Goal: Task Accomplishment & Management: Manage account settings

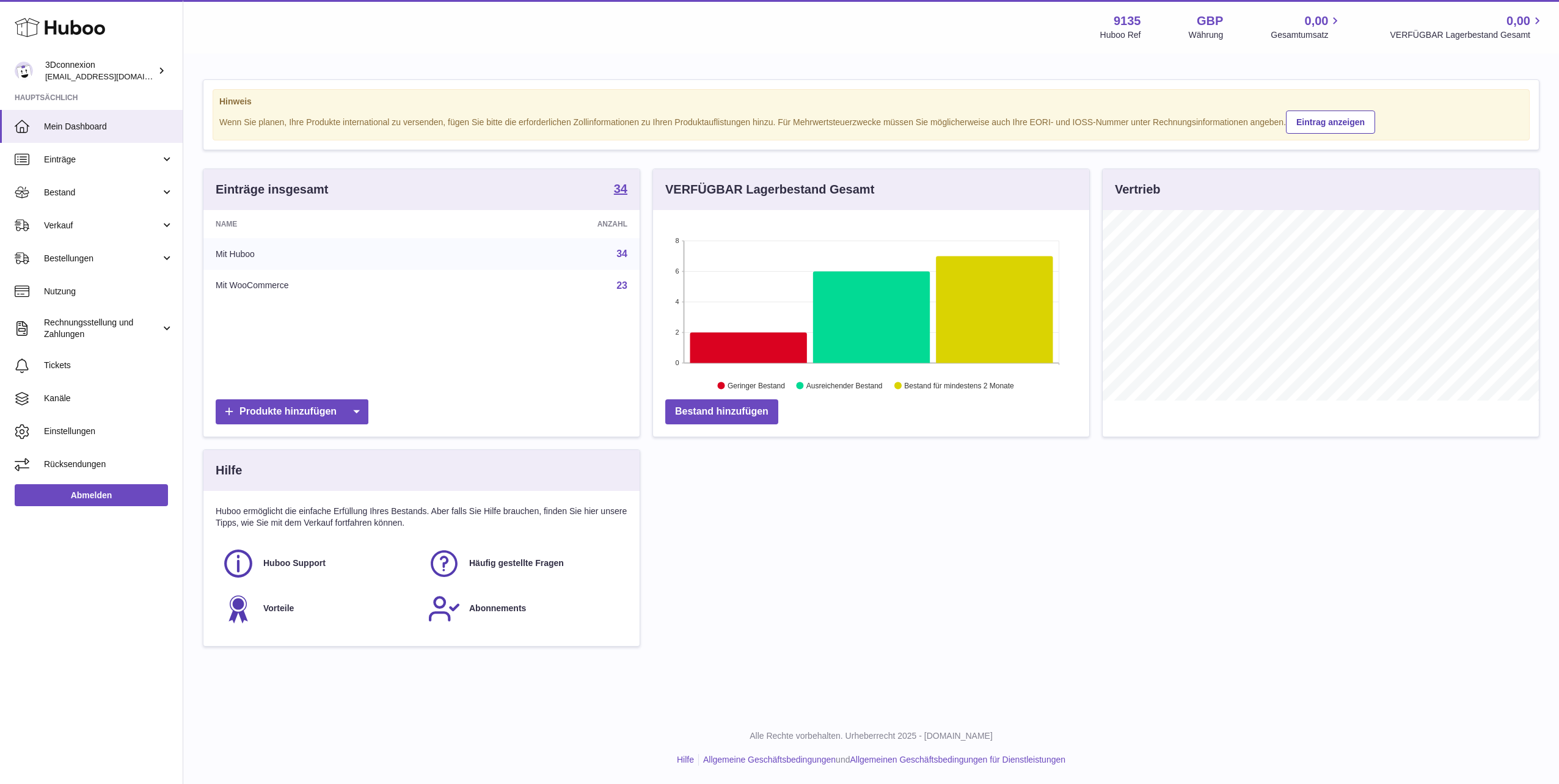
scroll to position [191, 436]
click at [64, 253] on link "Bestellungen" at bounding box center [91, 258] width 182 height 33
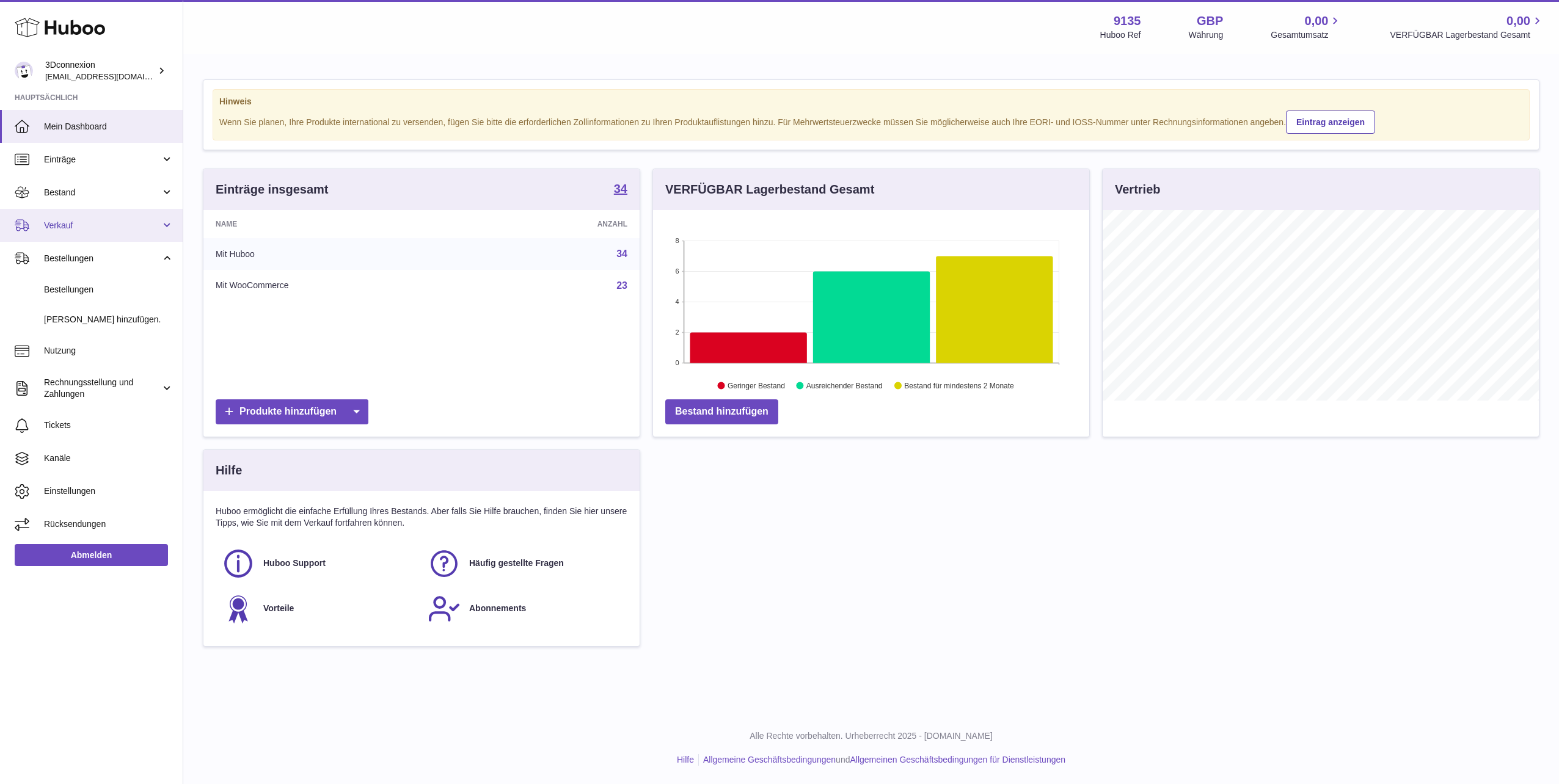
click at [79, 220] on span "Verkauf" at bounding box center [102, 225] width 116 height 11
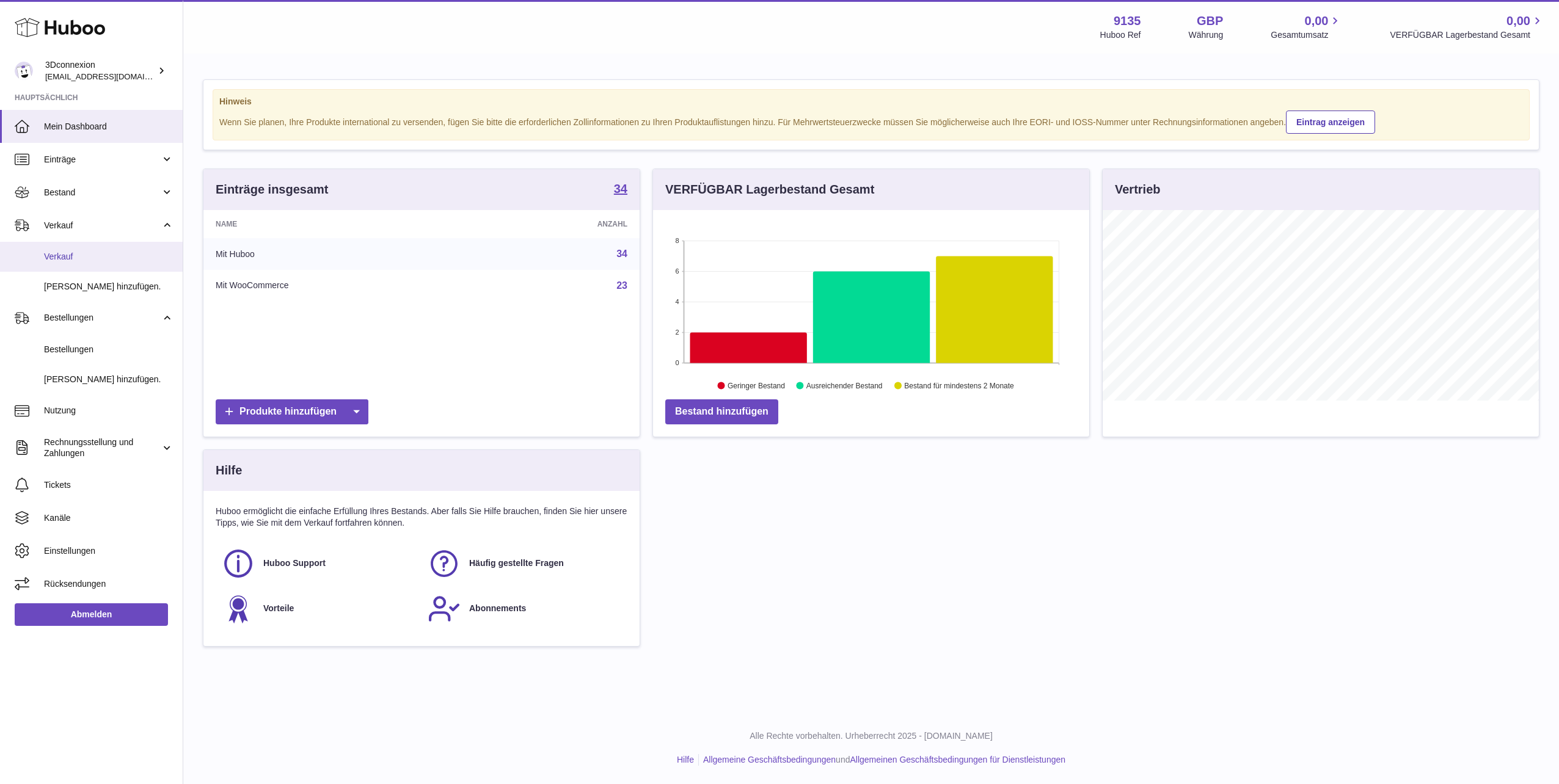
click at [67, 266] on link "Verkauf" at bounding box center [91, 257] width 182 height 30
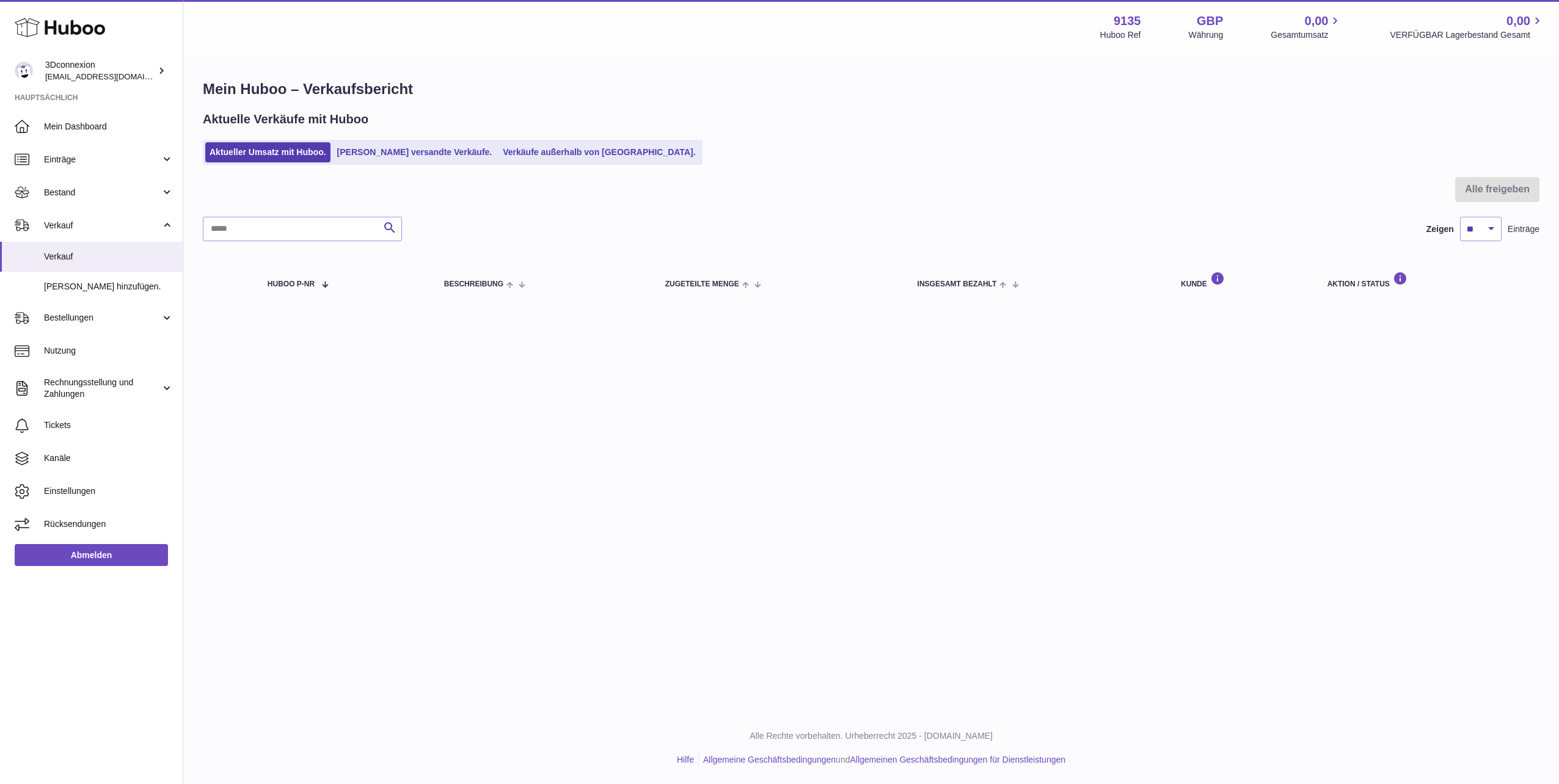
click at [556, 165] on div "Mein Huboo – Verkaufsbericht Aktuelle Verkäufe mit Huboo Aktueller Umsatz mit H…" at bounding box center [870, 193] width 1375 height 276
click at [557, 152] on link "Verkäufe außerhalb von Huboo." at bounding box center [599, 152] width 201 height 20
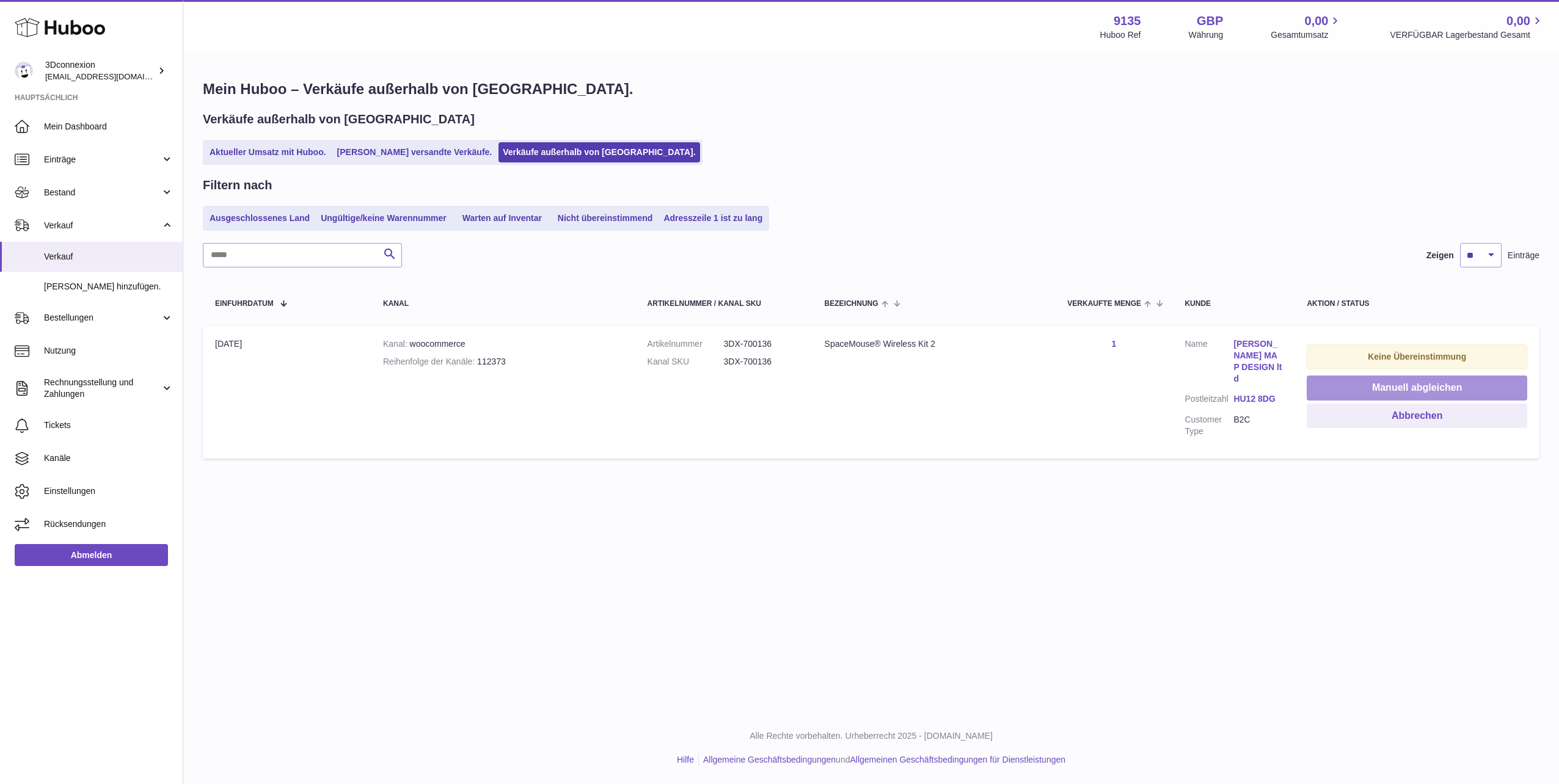
click at [1409, 389] on button "Manuell abgleichen" at bounding box center [1416, 388] width 221 height 25
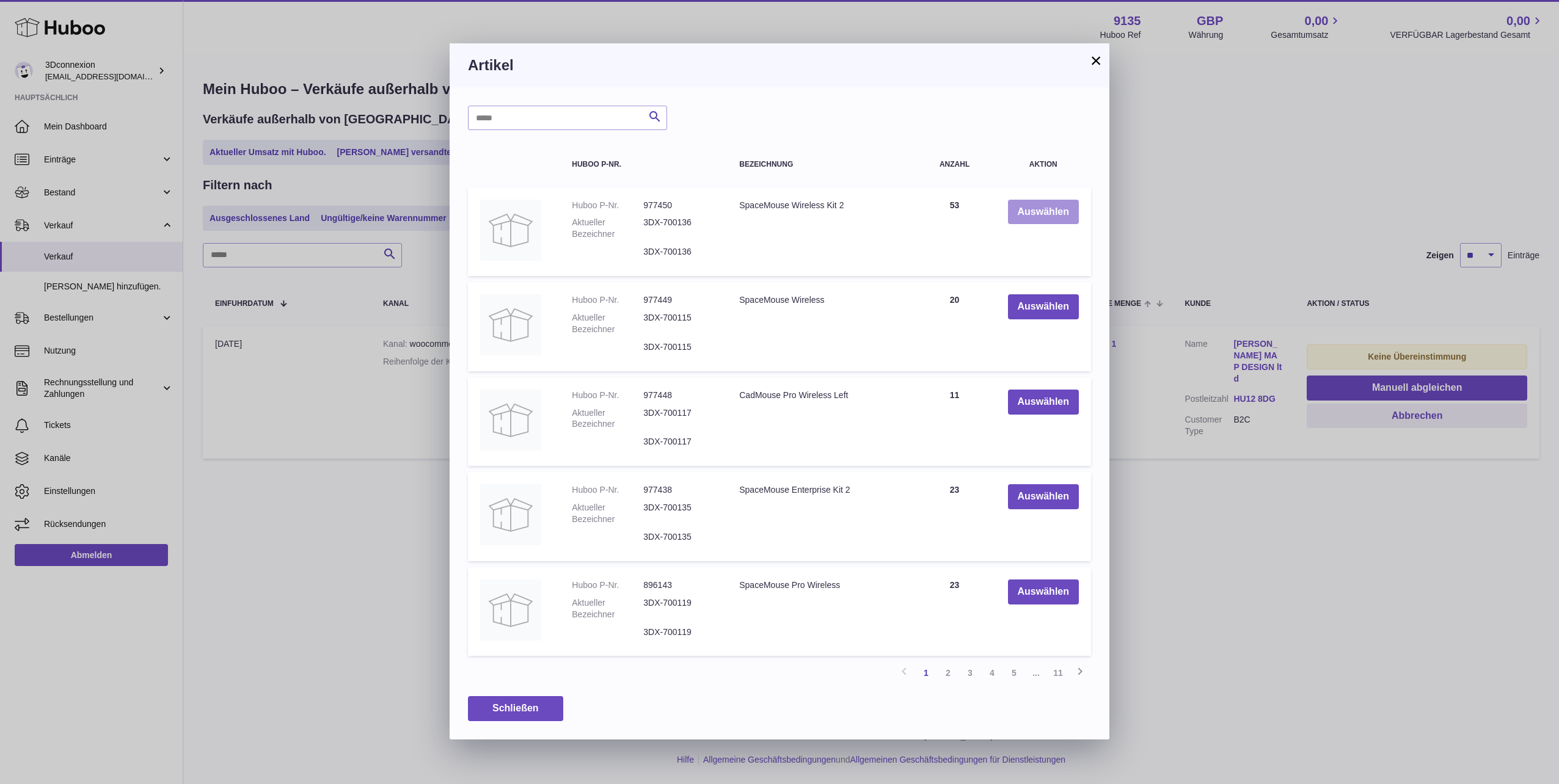
click at [1050, 220] on button "Auswählen" at bounding box center [1043, 212] width 71 height 25
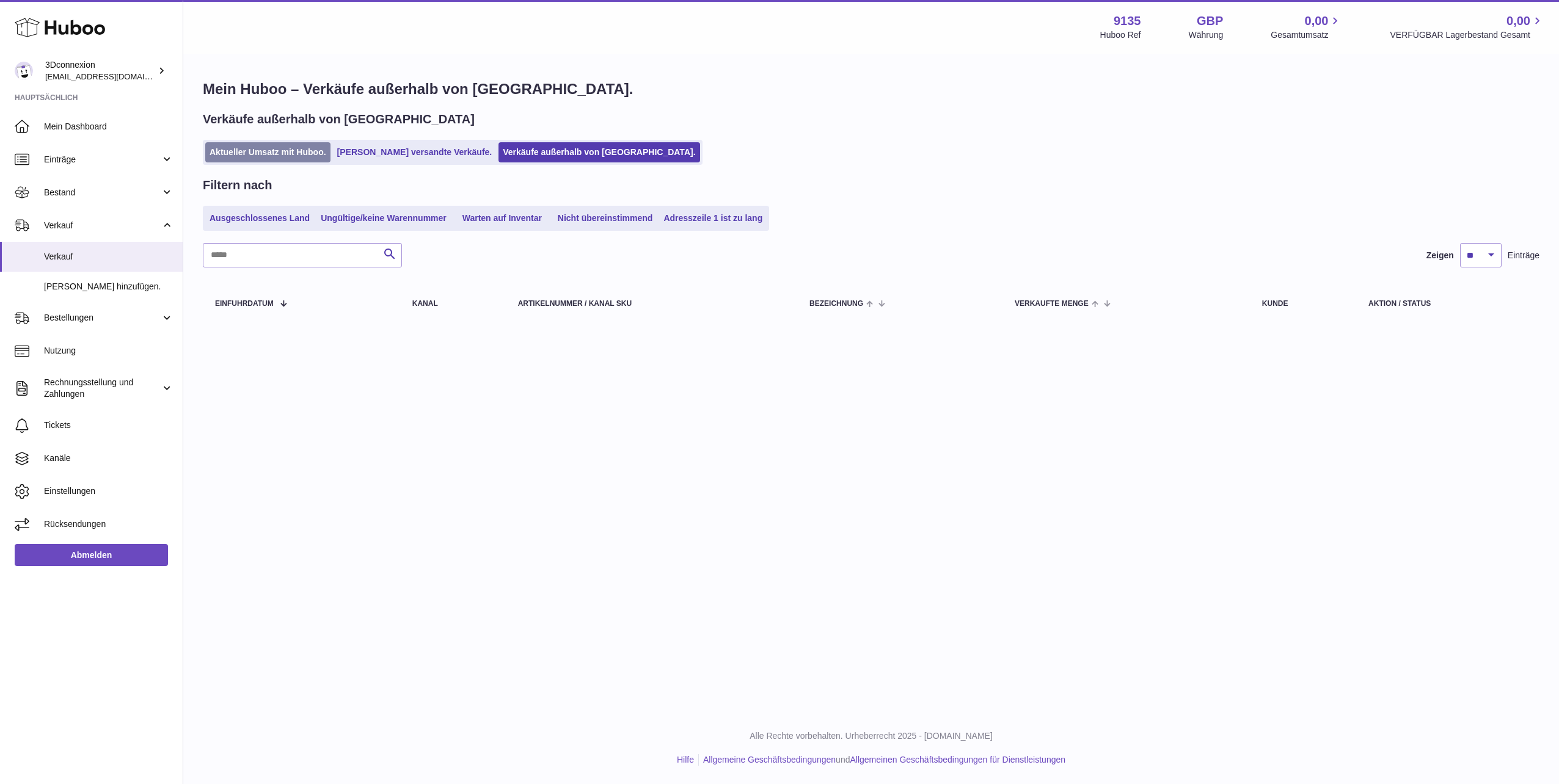
click at [248, 152] on link "Aktueller Umsatz mit Huboo." at bounding box center [267, 152] width 126 height 20
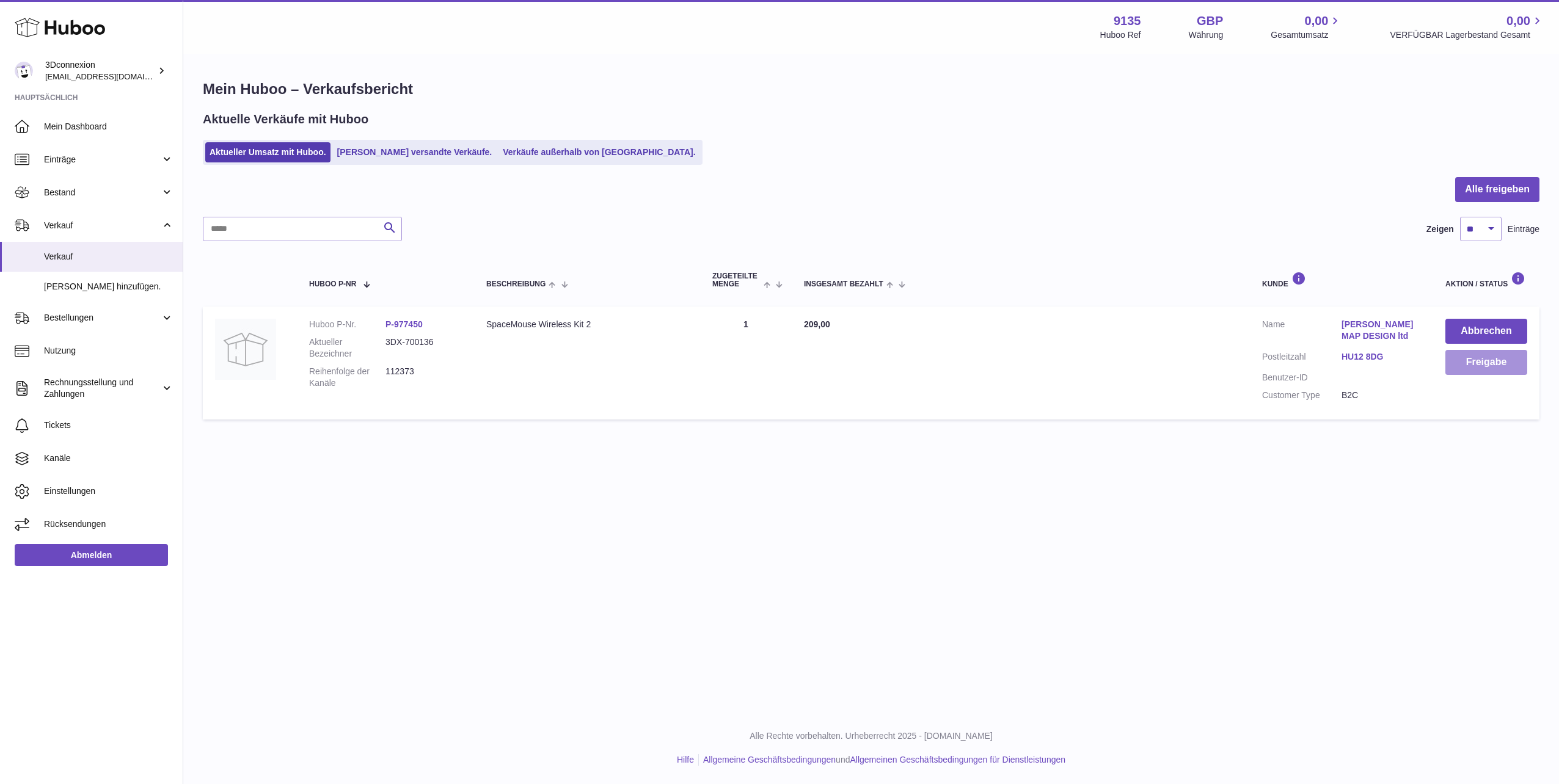
click at [1479, 368] on button "Freigabe" at bounding box center [1485, 362] width 82 height 25
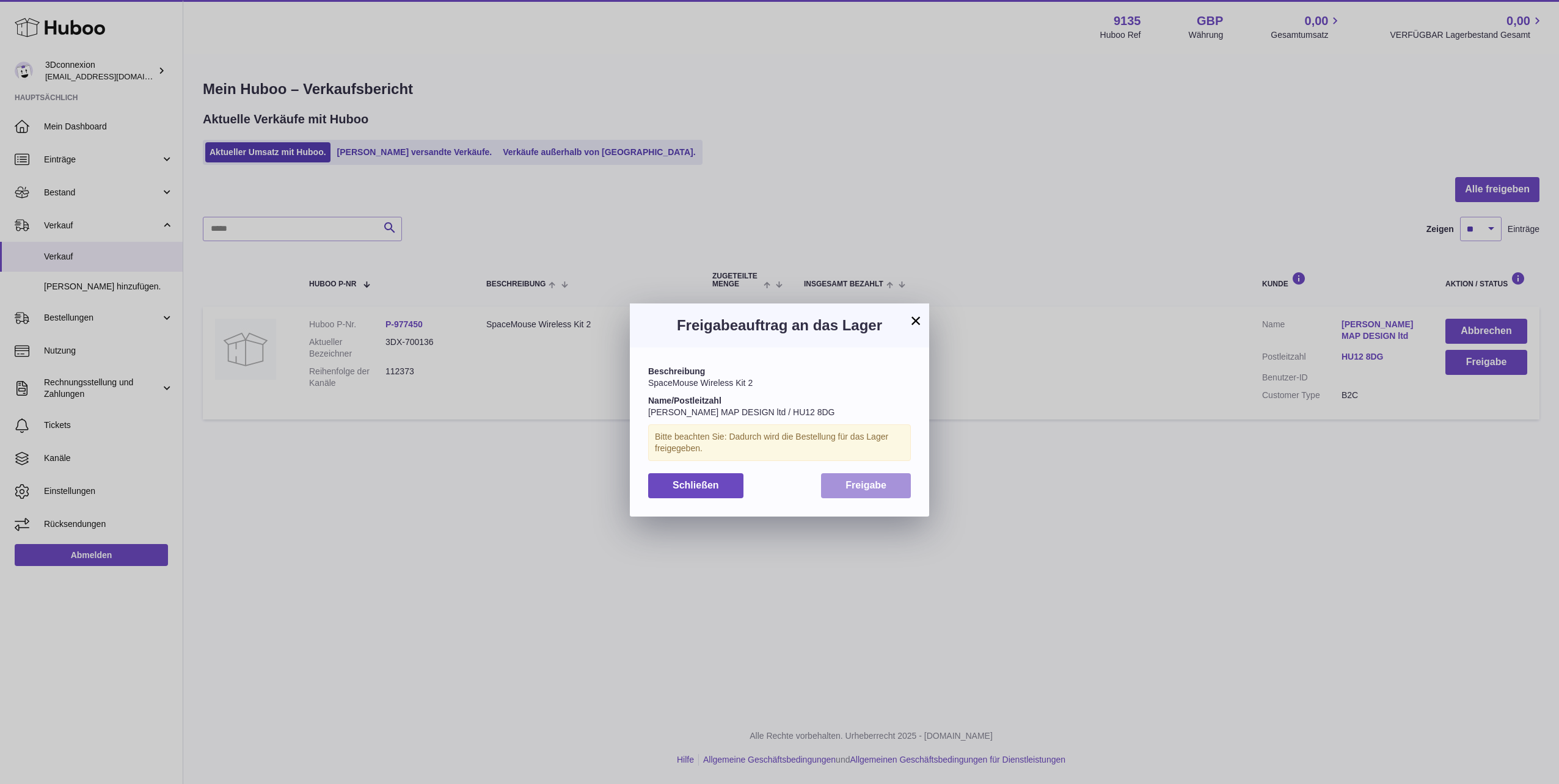
drag, startPoint x: 870, startPoint y: 473, endPoint x: 859, endPoint y: 498, distance: 27.3
click at [866, 481] on button "Freigabe" at bounding box center [865, 485] width 90 height 25
